Goal: Task Accomplishment & Management: Manage account settings

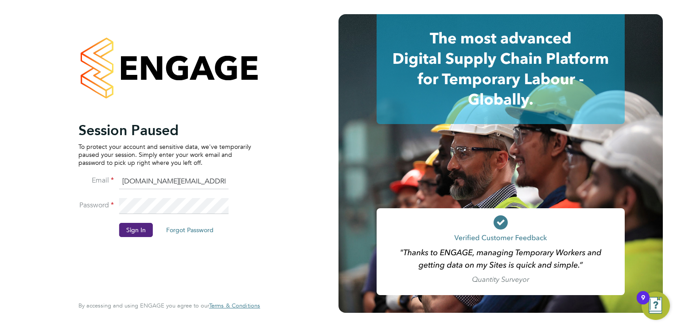
click at [162, 178] on input "account.support@pretiumresourcing.co.uk" at bounding box center [173, 182] width 109 height 16
type input "ncc@pretiumresourcing.co.uk"
click at [135, 229] on button "Sign In" at bounding box center [136, 230] width 34 height 14
click at [131, 232] on button "Sign In" at bounding box center [136, 230] width 34 height 14
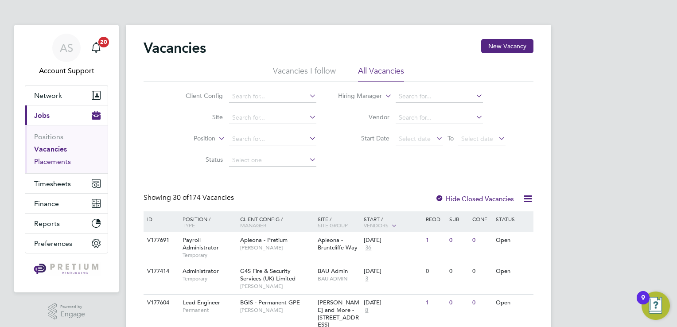
click at [52, 159] on link "Placements" at bounding box center [52, 161] width 37 height 8
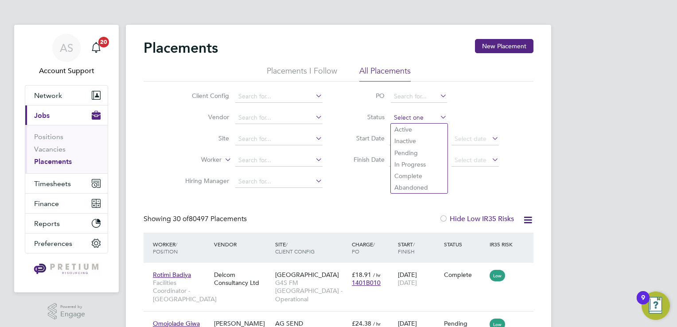
click at [417, 118] on input at bounding box center [419, 118] width 56 height 12
click at [416, 129] on li "Active" at bounding box center [419, 130] width 57 height 12
type input "Active"
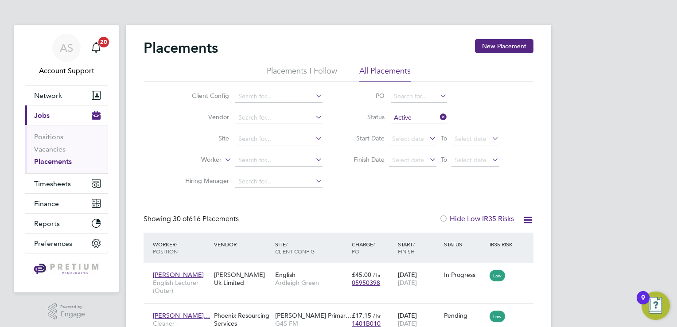
click at [530, 218] on icon at bounding box center [527, 219] width 11 height 11
click at [483, 240] on li "Download Placements Report" at bounding box center [484, 241] width 94 height 12
click at [344, 222] on div "Showing 30 of 616 Placements Hide Low IR35 Risks" at bounding box center [339, 223] width 390 height 18
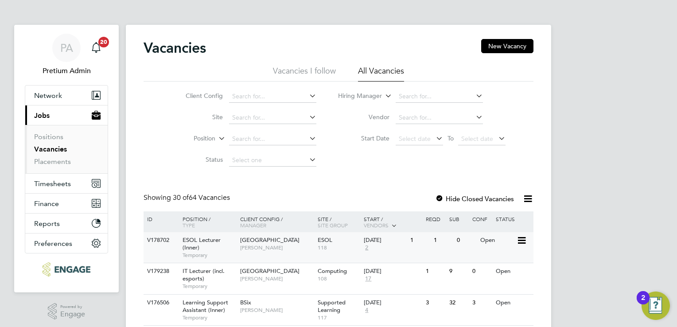
click at [292, 254] on div "Tower Hamlets Campus Jennie Turner" at bounding box center [277, 243] width 78 height 23
click at [54, 104] on button "Network" at bounding box center [66, 95] width 82 height 19
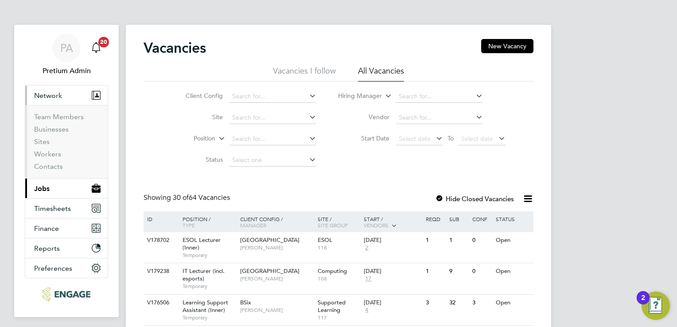
click at [84, 94] on button "Network" at bounding box center [66, 95] width 82 height 19
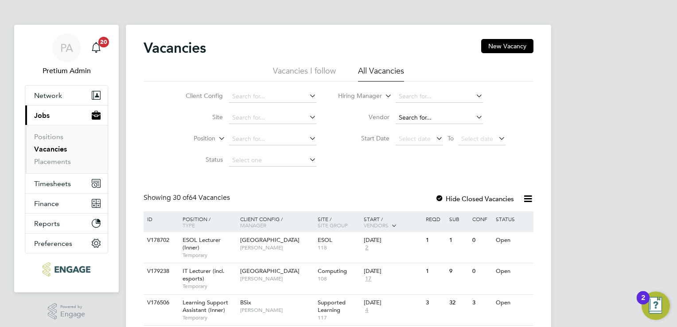
click at [413, 118] on input at bounding box center [439, 118] width 87 height 12
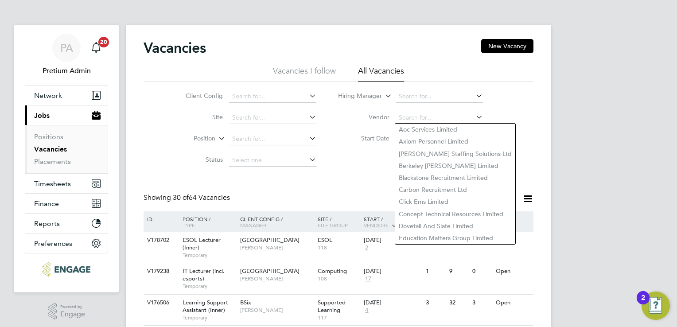
click at [54, 166] on ul "Positions Vacancies Placements" at bounding box center [66, 149] width 82 height 48
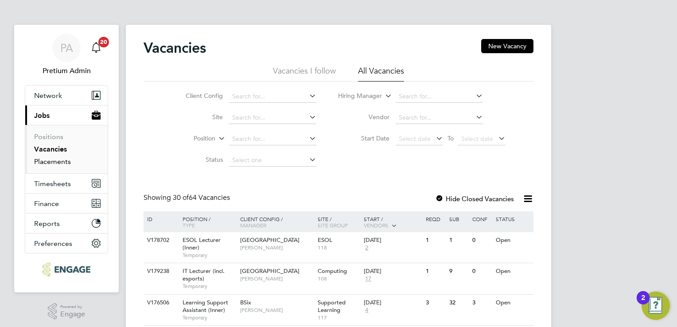
click at [55, 161] on link "Placements" at bounding box center [52, 161] width 37 height 8
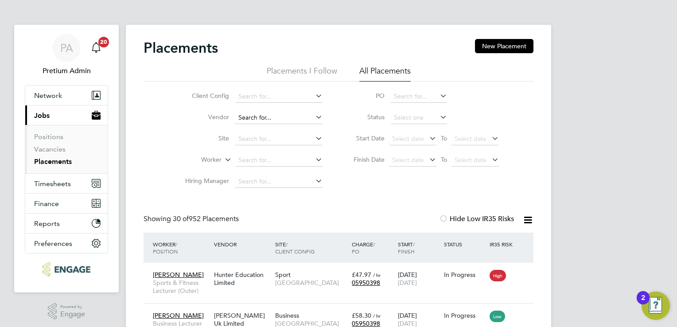
click at [264, 118] on input at bounding box center [278, 118] width 87 height 12
click at [253, 99] on input at bounding box center [278, 96] width 87 height 12
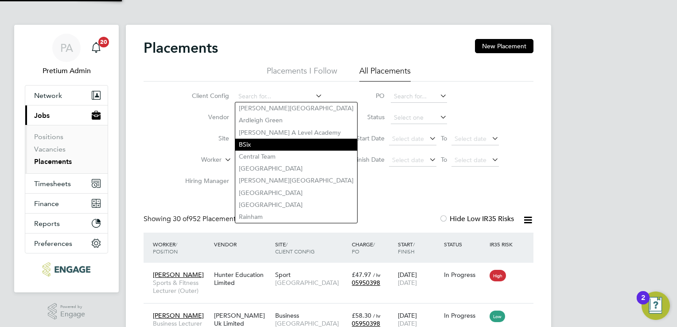
click at [282, 148] on li "BSix" at bounding box center [296, 145] width 122 height 12
type input "BSix"
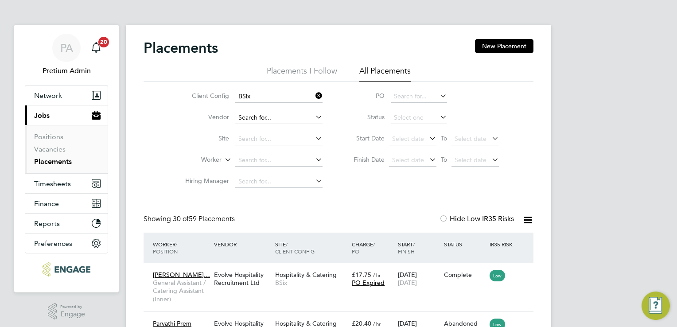
click at [265, 115] on input at bounding box center [278, 118] width 87 height 12
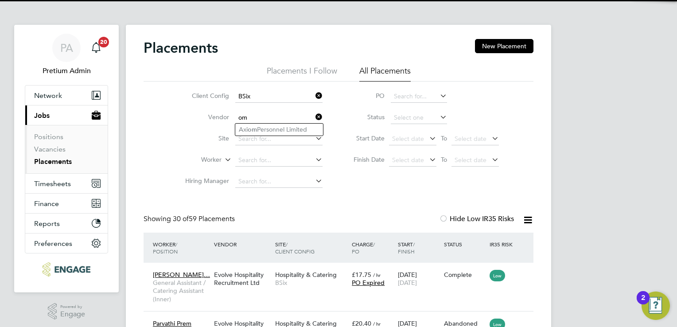
type input "o"
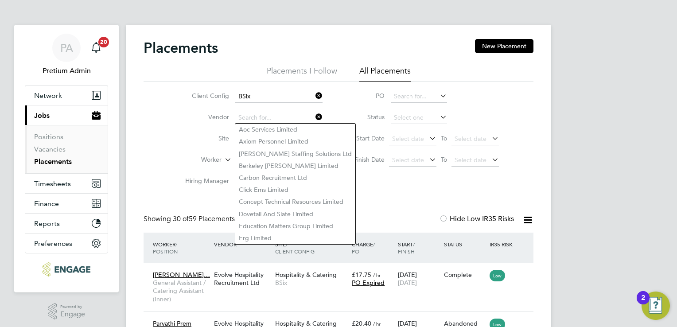
click at [314, 96] on icon at bounding box center [314, 96] width 0 height 12
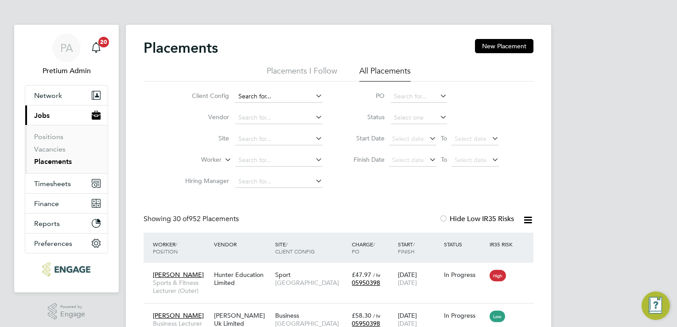
click at [275, 98] on input at bounding box center [278, 96] width 87 height 12
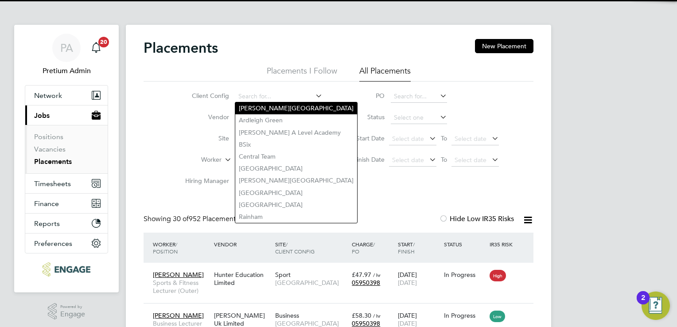
click at [263, 107] on li "Arbour Square" at bounding box center [296, 108] width 122 height 12
type input "Arbour Square"
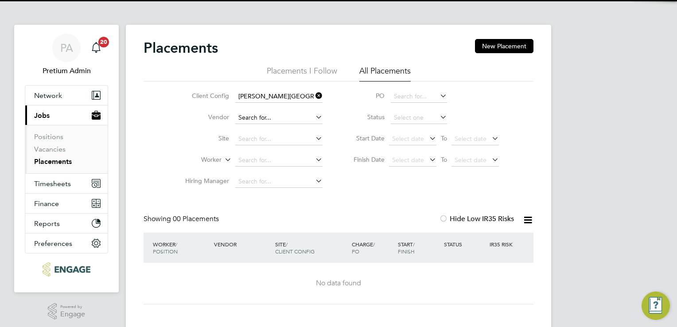
click at [266, 120] on input at bounding box center [278, 118] width 87 height 12
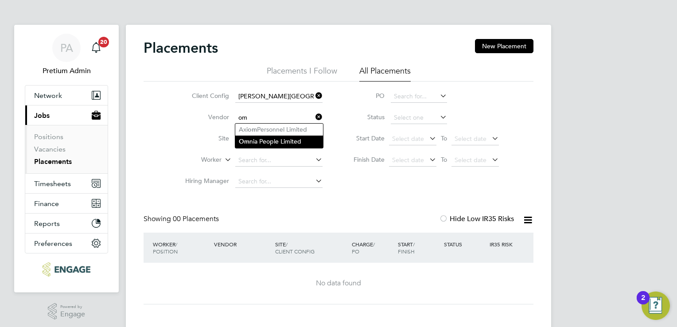
click at [288, 147] on li "Om nia People Limited" at bounding box center [279, 142] width 88 height 12
type input "Omnia People Limited"
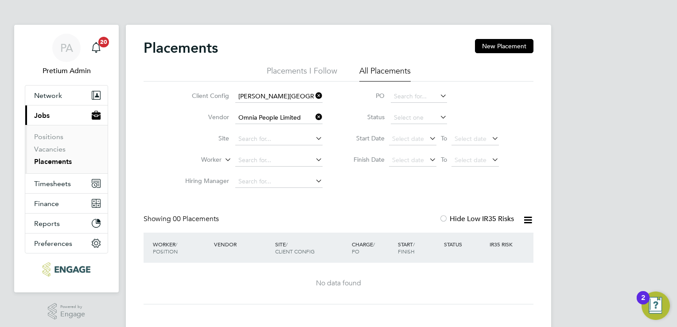
click at [314, 97] on icon at bounding box center [314, 96] width 0 height 12
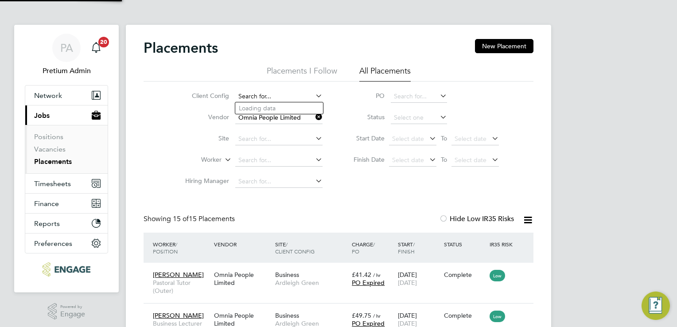
click at [292, 97] on input at bounding box center [278, 96] width 87 height 12
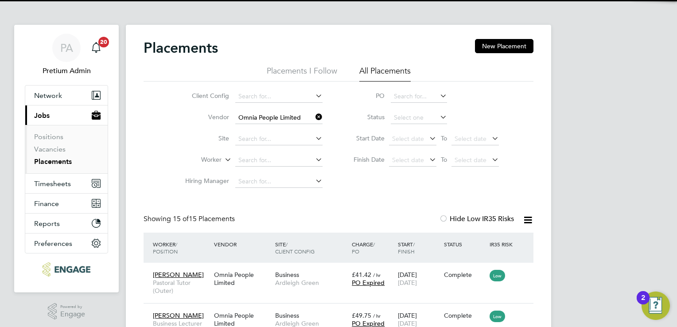
click at [273, 127] on li "Attlee A Level Academy" at bounding box center [296, 133] width 122 height 12
type input "Attlee A Level Academy"
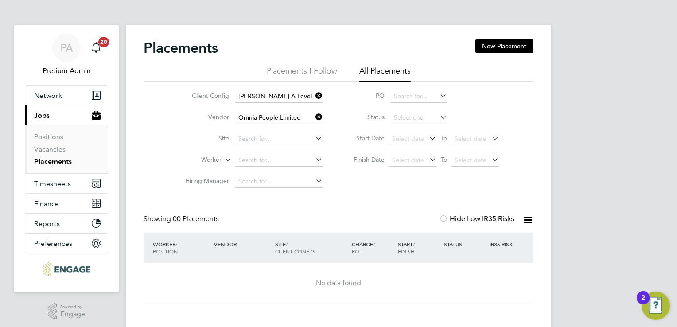
click at [314, 95] on icon at bounding box center [314, 96] width 0 height 12
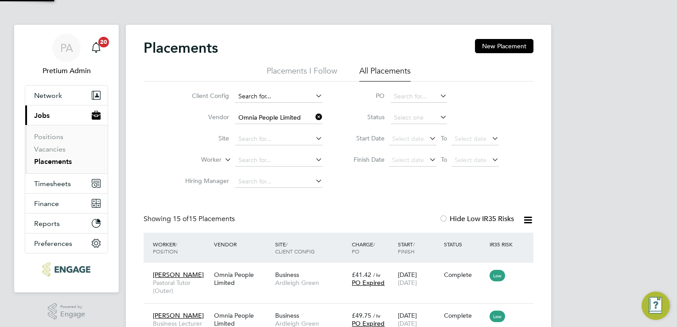
click at [291, 95] on input at bounding box center [278, 96] width 87 height 12
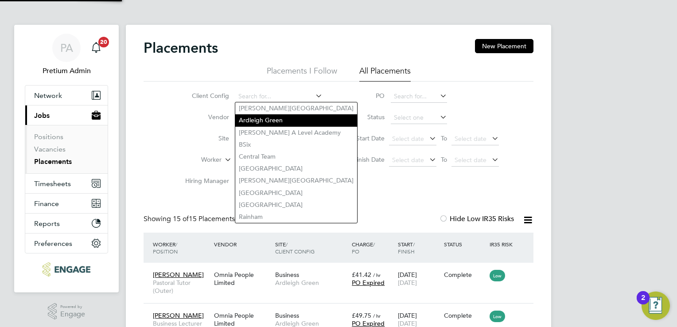
click at [292, 117] on li "Ardleigh Green" at bounding box center [296, 120] width 122 height 12
type input "Ardleigh Green"
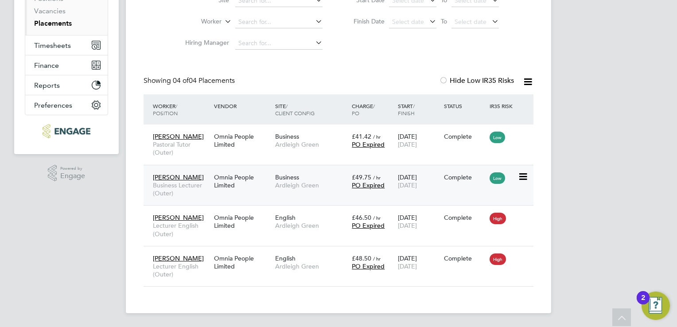
click at [341, 203] on div "Samson Iriajen Business Lecturer (Outer) Omnia People Limited Business Ardleigh…" at bounding box center [339, 185] width 390 height 41
click at [332, 187] on span "Ardleigh Green" at bounding box center [311, 185] width 72 height 8
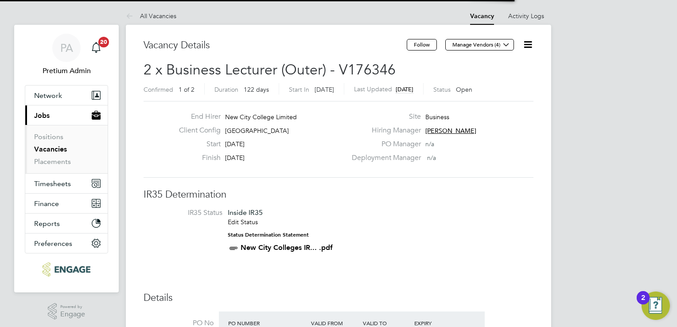
scroll to position [26, 62]
click at [360, 224] on li "IR35 Status Inside IR35 Edit Status Status Determination Statement New City Col…" at bounding box center [338, 232] width 372 height 48
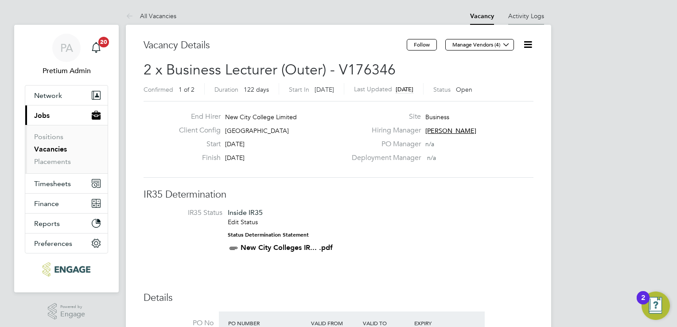
click at [525, 17] on link "Activity Logs" at bounding box center [526, 16] width 36 height 8
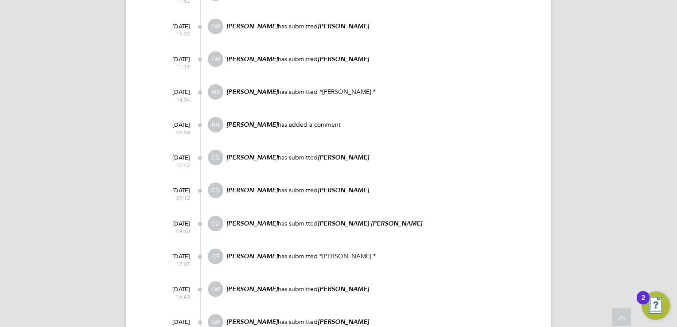
click at [458, 130] on div "29 Aug 2025 14:17 RH Rufena Haque has edited the vacancy 22 Aug 2025 13:55 SS S…" at bounding box center [344, 12] width 379 height 1376
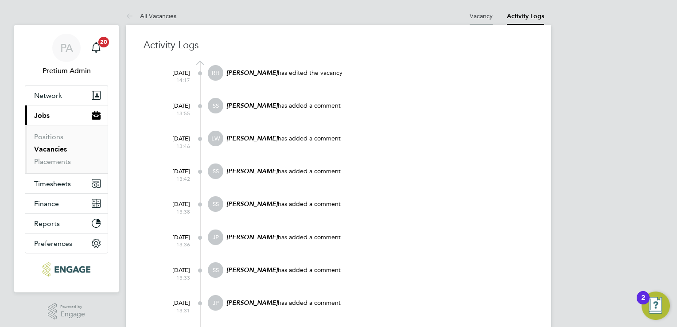
click at [478, 13] on link "Vacancy" at bounding box center [481, 16] width 23 height 8
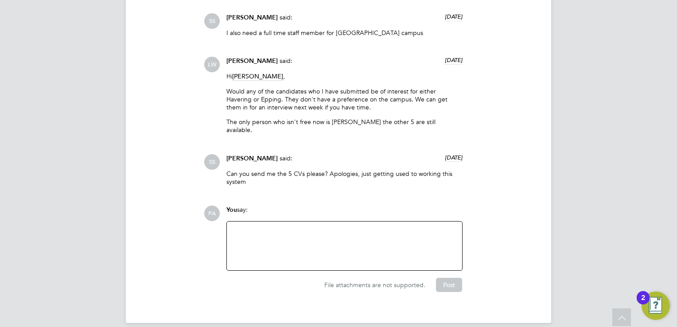
click at [316, 227] on div at bounding box center [344, 246] width 225 height 38
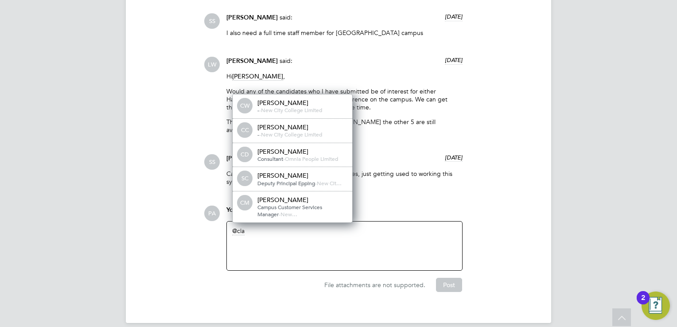
click at [284, 230] on div "cla" at bounding box center [344, 246] width 225 height 38
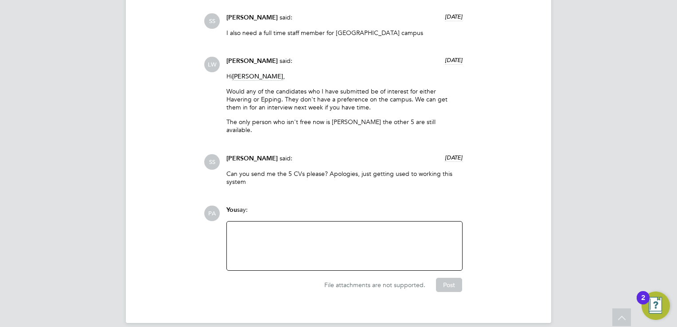
click at [335, 171] on p "Can you send me the 5 CVs please? Apologies, just getting used to working this …" at bounding box center [344, 178] width 236 height 16
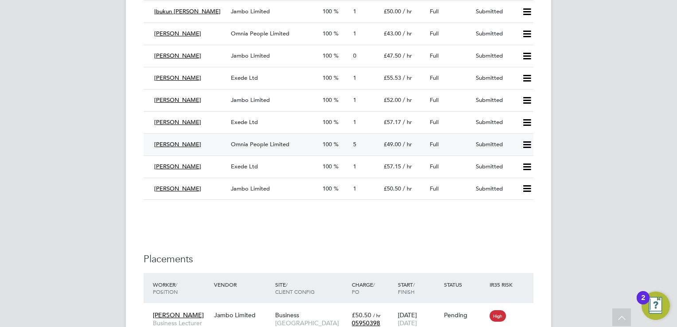
click at [223, 139] on div "Ralphina Moore" at bounding box center [189, 144] width 77 height 15
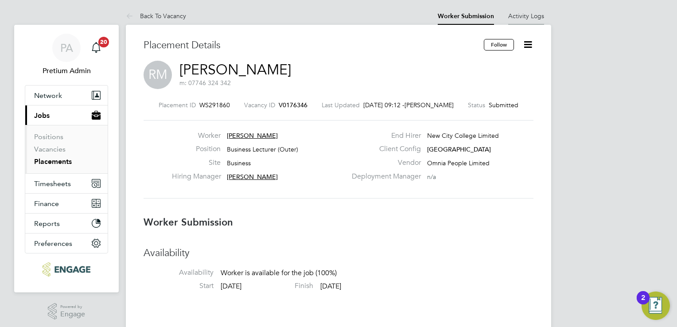
click at [524, 15] on link "Activity Logs" at bounding box center [526, 16] width 36 height 8
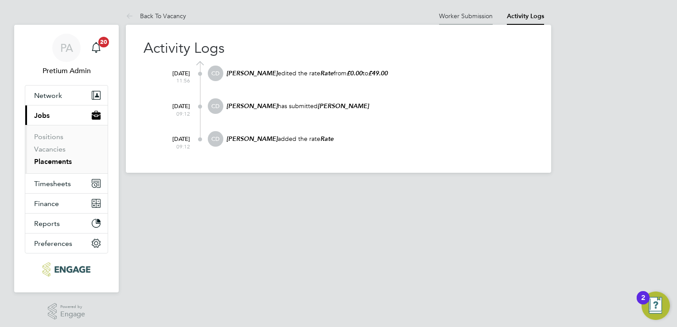
click at [479, 12] on link "Worker Submission" at bounding box center [466, 16] width 54 height 8
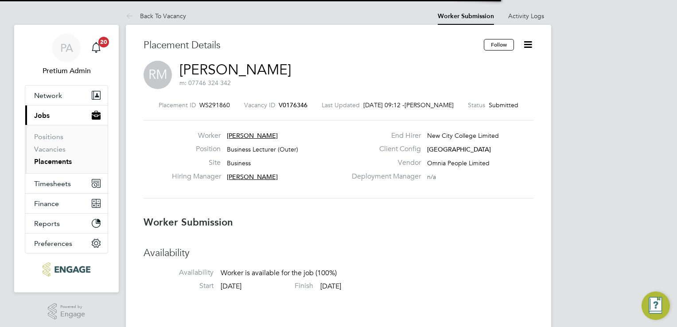
click at [529, 46] on icon at bounding box center [527, 44] width 11 height 11
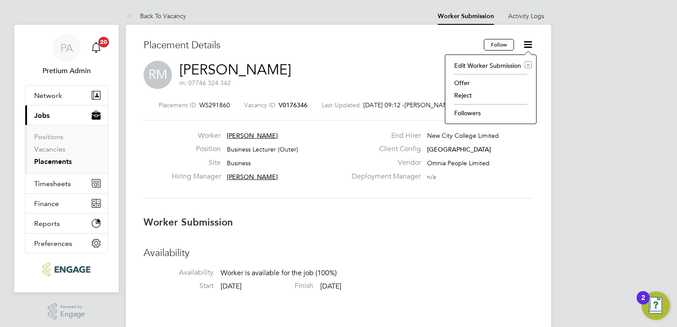
click at [464, 65] on li "Edit Worker Submission e" at bounding box center [491, 65] width 82 height 12
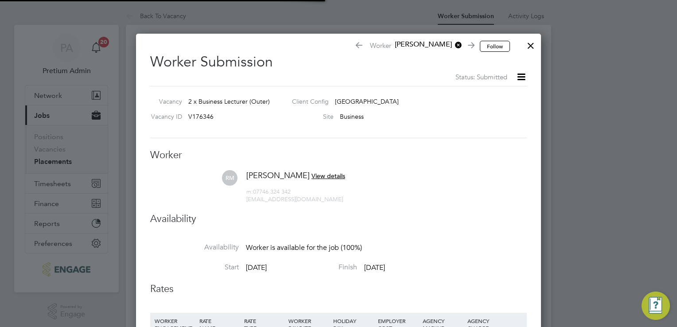
click at [434, 172] on li "RM Ralphina Moore View details m: 07746 324 342 ralphinamoore@yahoo.com" at bounding box center [338, 191] width 377 height 42
click at [524, 47] on div at bounding box center [531, 43] width 16 height 16
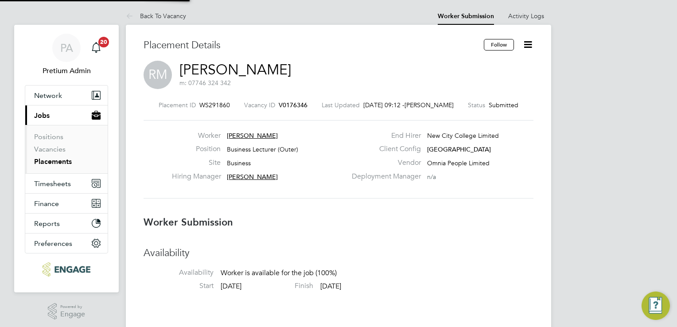
click at [399, 160] on label "Vendor" at bounding box center [384, 162] width 74 height 9
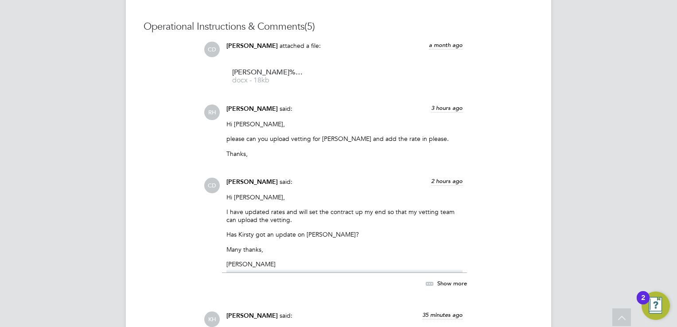
click at [237, 47] on span "[PERSON_NAME]" at bounding box center [251, 46] width 51 height 8
click at [214, 51] on span "CD" at bounding box center [212, 50] width 16 height 16
click at [248, 47] on span "[PERSON_NAME]" at bounding box center [251, 46] width 51 height 8
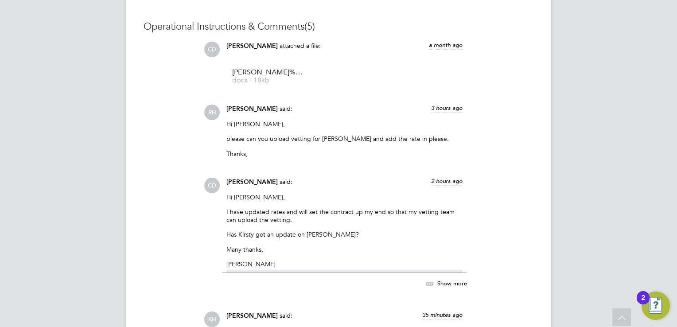
drag, startPoint x: 248, startPoint y: 47, endPoint x: 181, endPoint y: 134, distance: 109.9
click at [181, 134] on div "Operational Instructions & Comments (5) CD Claire Duggan attached a file: a mon…" at bounding box center [339, 310] width 390 height 581
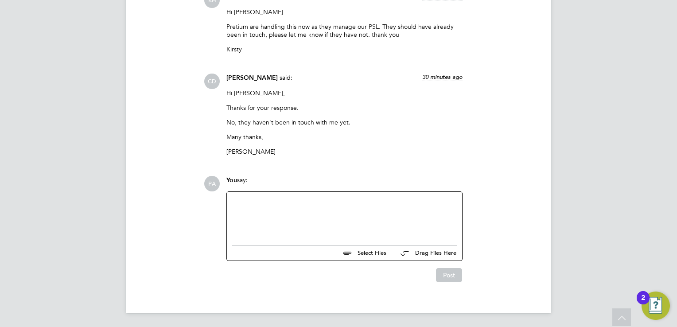
click at [327, 223] on div at bounding box center [344, 216] width 225 height 38
click at [215, 144] on div "CD Claire Duggan said: 30 minutes ago Hi Kirsty, Thanks for your response. No, …" at bounding box center [369, 118] width 330 height 89
click at [252, 81] on span "[PERSON_NAME]" at bounding box center [251, 78] width 51 height 8
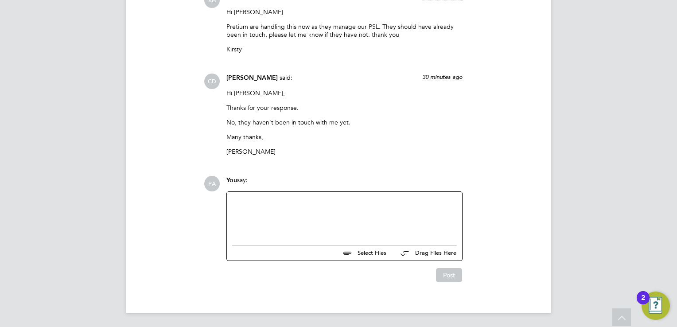
drag, startPoint x: 252, startPoint y: 81, endPoint x: 188, endPoint y: 125, distance: 77.7
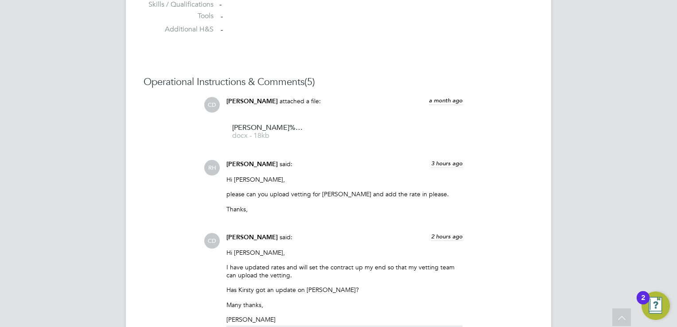
scroll to position [762, 0]
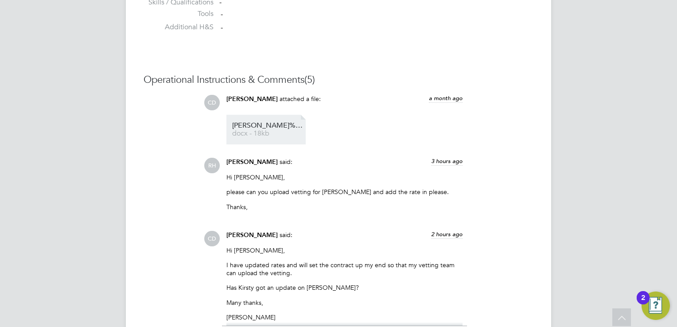
click at [255, 127] on span "Moore%20Ralphina%20HQ00529359" at bounding box center [267, 125] width 71 height 7
click at [615, 316] on icon at bounding box center [622, 318] width 16 height 20
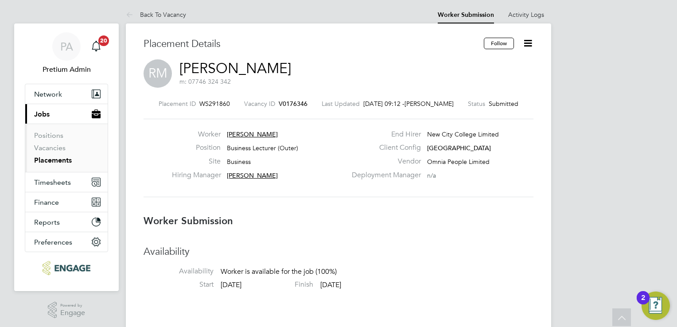
scroll to position [0, 0]
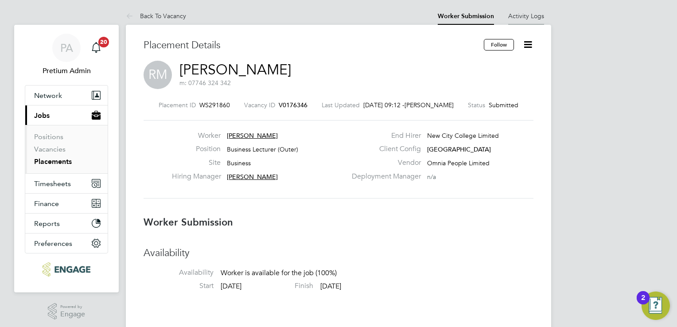
click at [519, 19] on link "Activity Logs" at bounding box center [526, 16] width 36 height 8
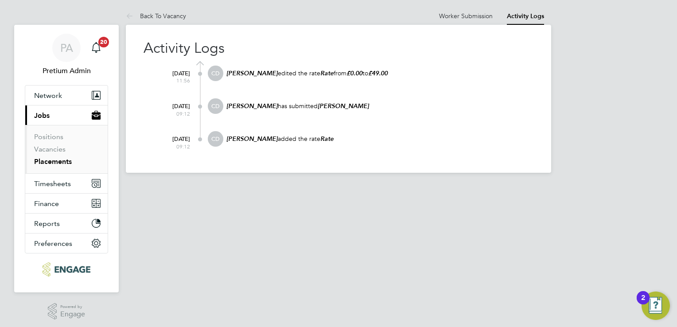
click at [228, 78] on div "Claire Duggan edited the rate Rate from £0.00 to £49.00" at bounding box center [380, 78] width 308 height 24
click at [252, 70] on em "[PERSON_NAME]" at bounding box center [251, 74] width 51 height 8
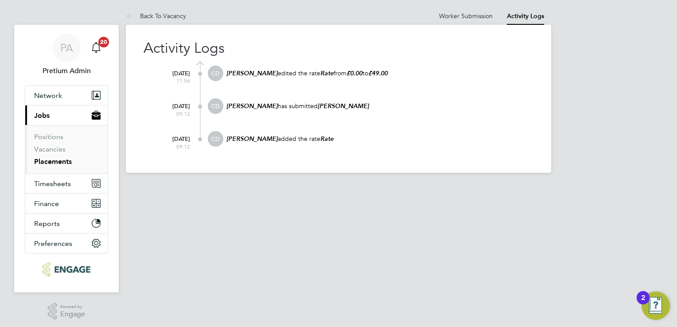
drag, startPoint x: 252, startPoint y: 70, endPoint x: 254, endPoint y: 103, distance: 32.9
click at [254, 103] on em "[PERSON_NAME]" at bounding box center [251, 106] width 51 height 8
click at [222, 105] on span "CD" at bounding box center [216, 106] width 16 height 16
click at [444, 19] on link "Worker Submission" at bounding box center [466, 16] width 54 height 8
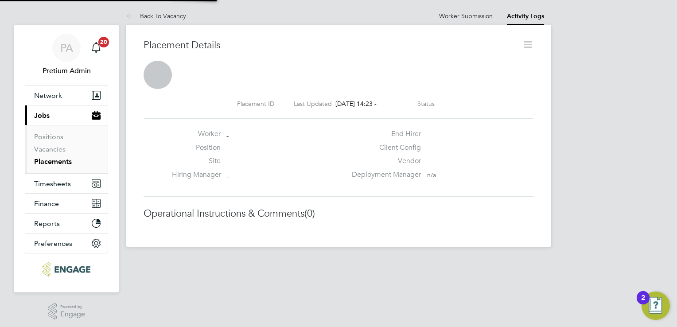
scroll to position [14, 175]
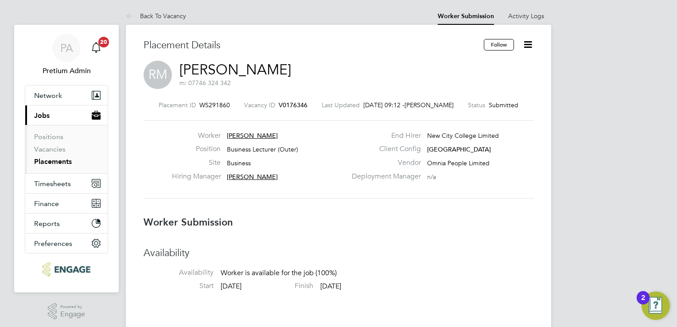
click at [237, 70] on link "Ralphina Moore" at bounding box center [235, 69] width 112 height 17
click at [286, 104] on span "V0176346" at bounding box center [293, 105] width 29 height 8
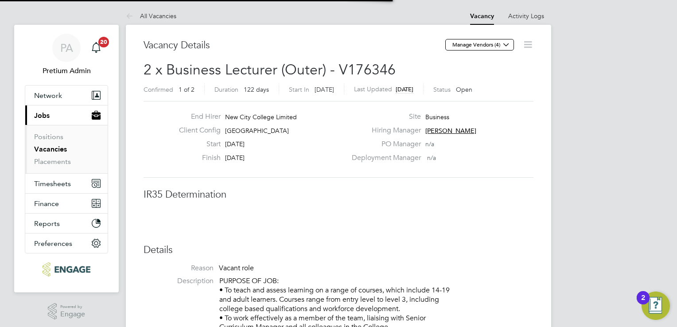
scroll to position [4, 4]
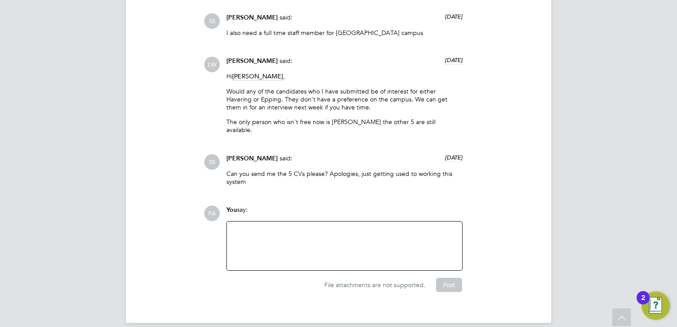
click at [310, 242] on div at bounding box center [344, 246] width 225 height 38
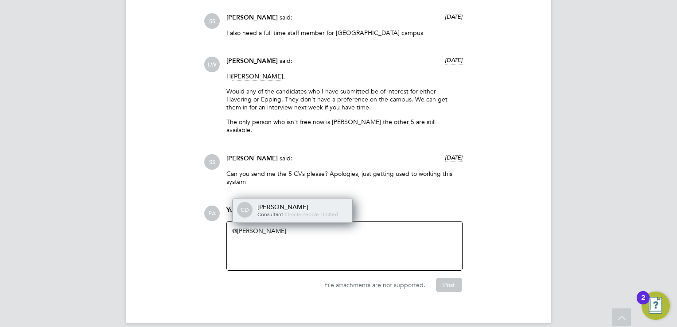
drag, startPoint x: 267, startPoint y: 207, endPoint x: 254, endPoint y: 198, distance: 15.8
click at [254, 199] on div "CD Claire Duggan Consultant - Omnia People Limited" at bounding box center [293, 211] width 120 height 24
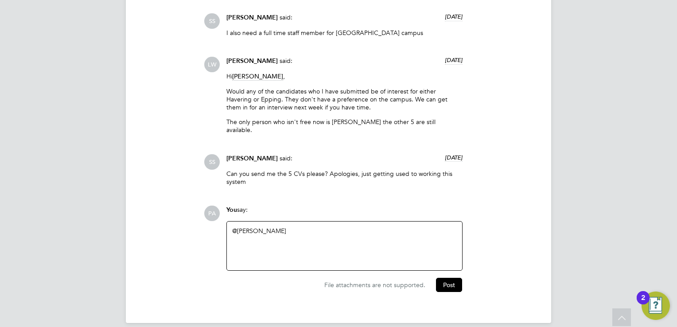
click at [300, 227] on div "@Claire Duggan ​" at bounding box center [344, 246] width 225 height 38
click at [623, 318] on icon at bounding box center [622, 318] width 16 height 20
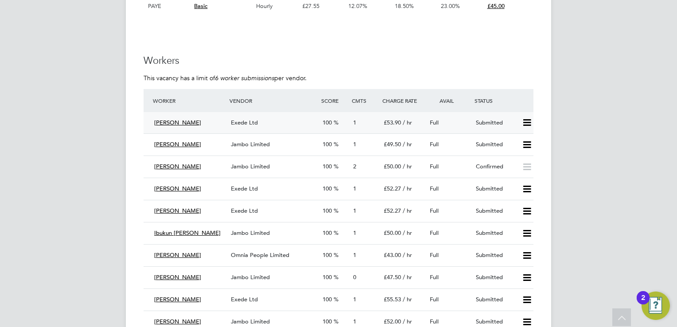
scroll to position [1329, 0]
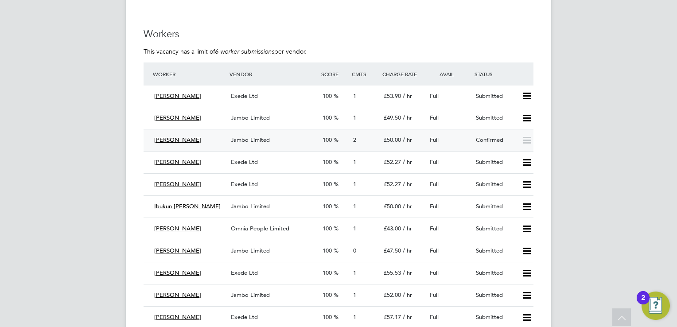
click at [223, 142] on div "Beulah Obianwu" at bounding box center [189, 140] width 77 height 15
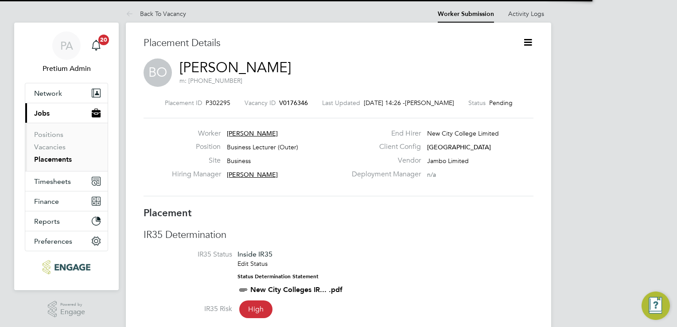
scroll to position [4, 4]
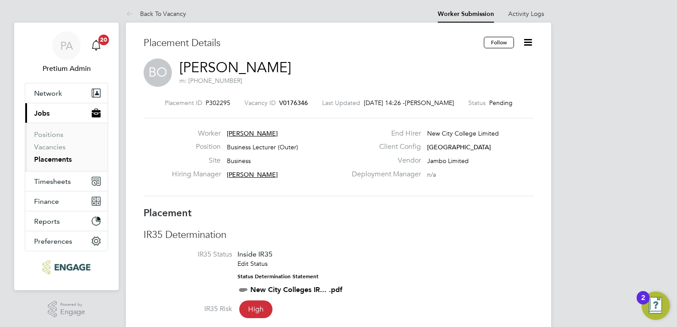
click at [529, 47] on icon at bounding box center [527, 42] width 11 height 11
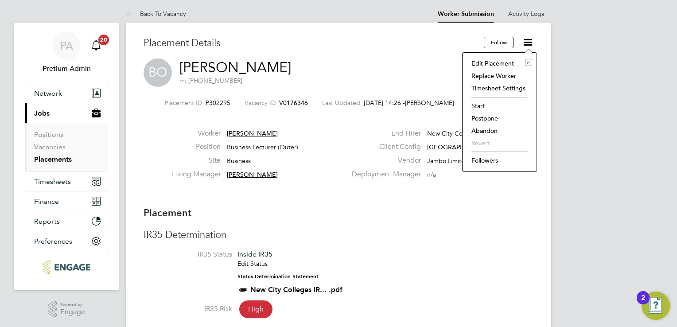
click at [487, 60] on li "Edit Placement e" at bounding box center [499, 63] width 65 height 12
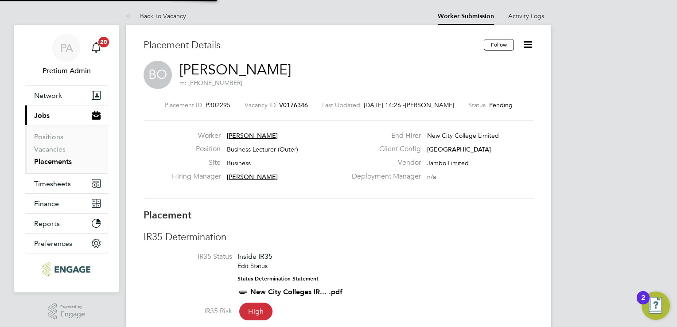
type input "Shabnam Shaheen"
type input "20 Aug 2025"
type input "19 Dec 2025"
type input "09:00"
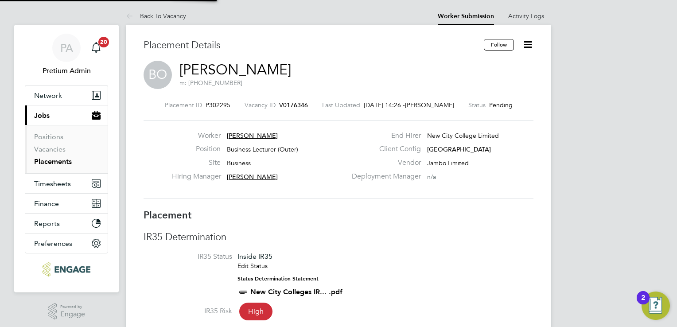
type input "17:00"
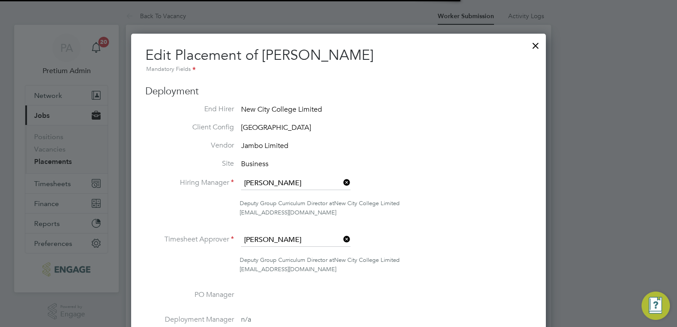
click at [426, 220] on li "Deputy Group Curriculum Director at New City College Limited shabnam.shaheen@nc…" at bounding box center [338, 212] width 386 height 27
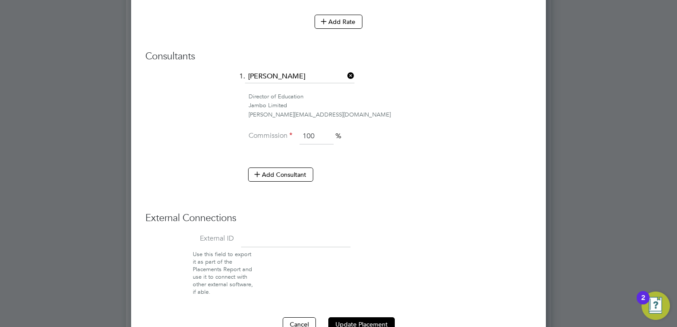
click at [273, 113] on div "ollie.dart@novaeducation.net" at bounding box center [390, 114] width 283 height 9
copy div "ollie.dart@novaeducation.net"
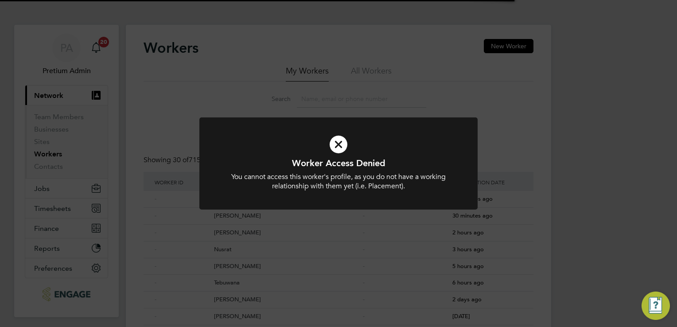
scroll to position [18, 0]
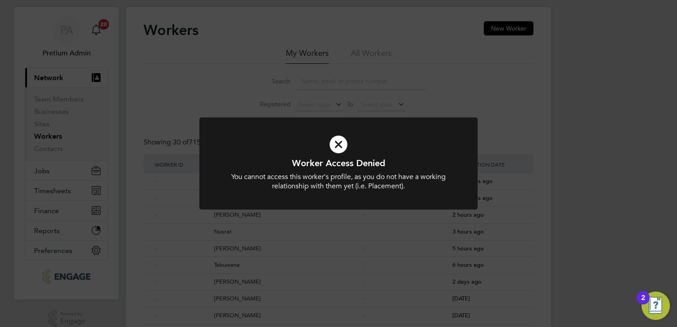
click at [376, 90] on div "Worker Access Denied You cannot access this worker's profile, as you do not hav…" at bounding box center [338, 163] width 677 height 327
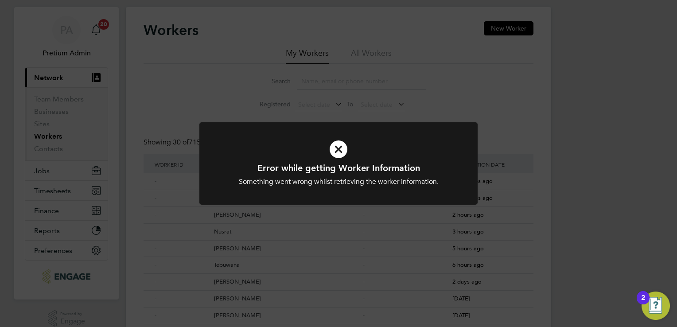
click at [366, 75] on div "Error while getting Worker Information Something went wrong whilst retrieving t…" at bounding box center [338, 163] width 677 height 327
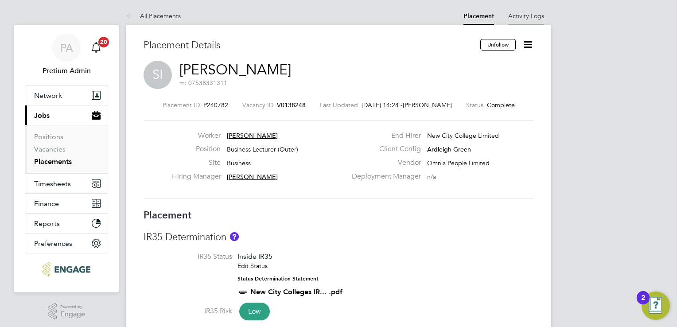
click at [527, 23] on li "Activity Logs" at bounding box center [526, 16] width 36 height 18
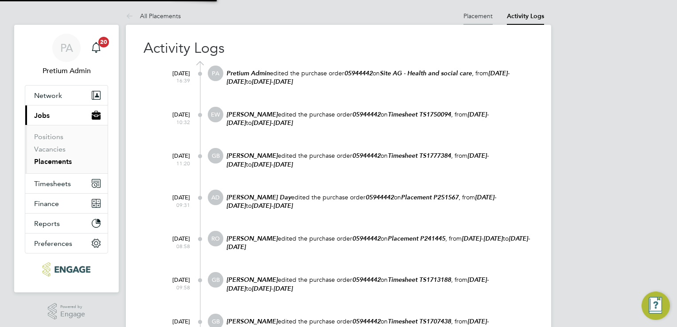
click at [473, 20] on li "Placement" at bounding box center [478, 16] width 29 height 18
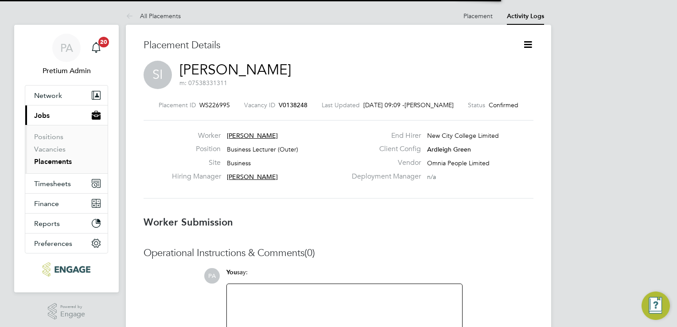
scroll to position [4, 4]
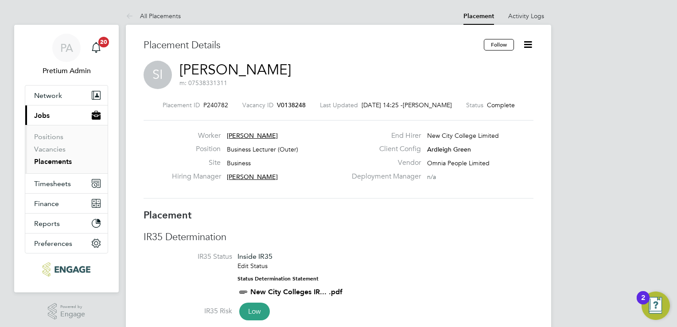
click at [526, 47] on icon at bounding box center [527, 44] width 11 height 11
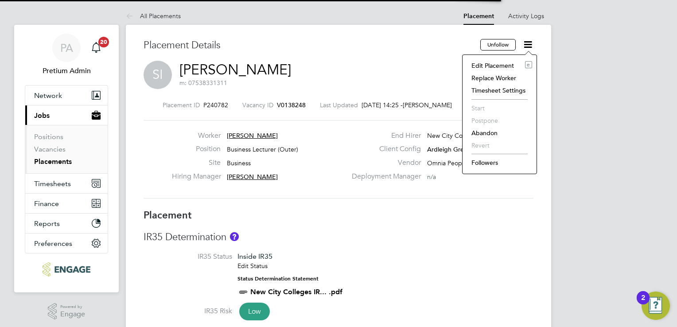
click at [491, 66] on li "Edit Placement e" at bounding box center [499, 65] width 65 height 12
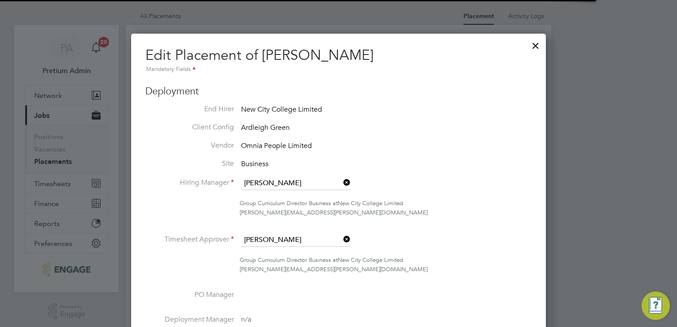
click at [421, 207] on div "Group Curriculum Director Business at New City College Limited" at bounding box center [386, 203] width 292 height 9
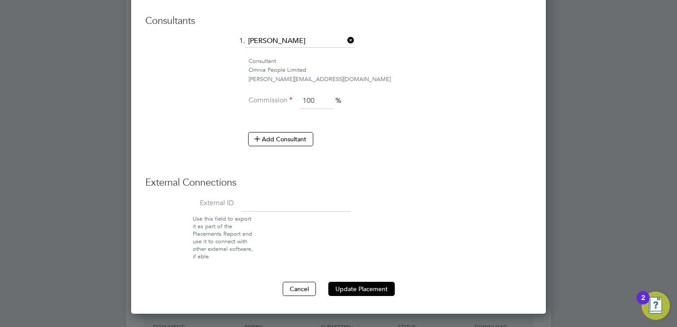
click at [299, 79] on div "[PERSON_NAME][EMAIL_ADDRESS][DOMAIN_NAME]" at bounding box center [390, 79] width 283 height 9
click at [299, 79] on div "claire@omniapeople.com" at bounding box center [390, 79] width 283 height 9
copy div "claire@omniapeople.com"
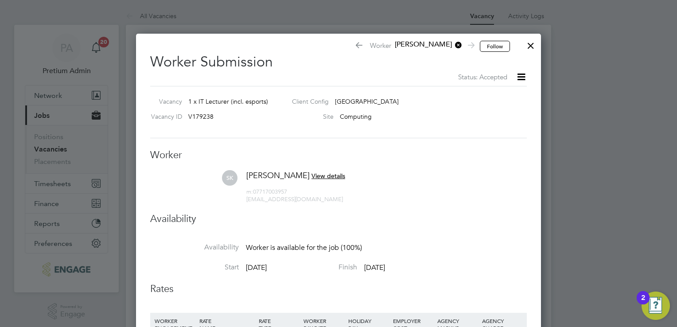
click at [531, 49] on div at bounding box center [531, 43] width 16 height 16
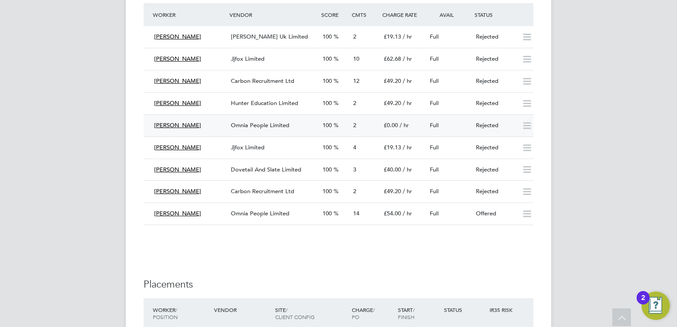
click at [223, 120] on div "[PERSON_NAME]" at bounding box center [189, 125] width 77 height 15
